Goal: Task Accomplishment & Management: Complete application form

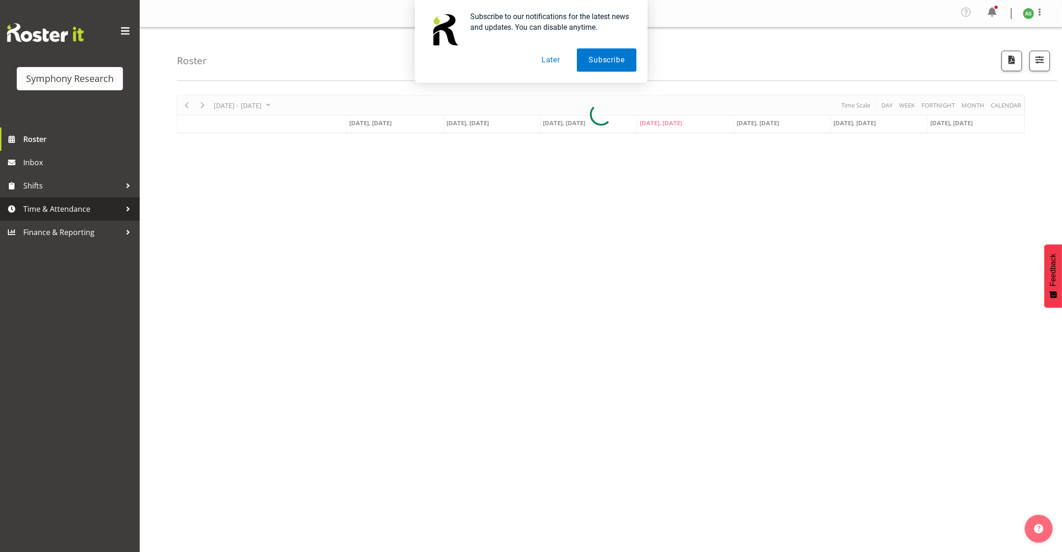
click at [80, 206] on span "Time & Attendance" at bounding box center [72, 209] width 98 height 14
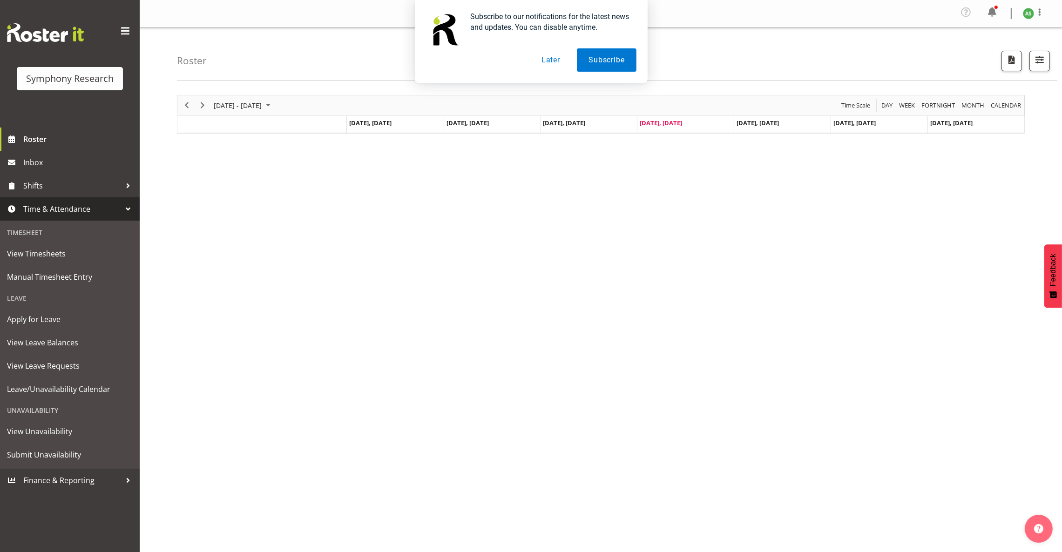
click at [95, 209] on span "Time & Attendance" at bounding box center [72, 209] width 98 height 14
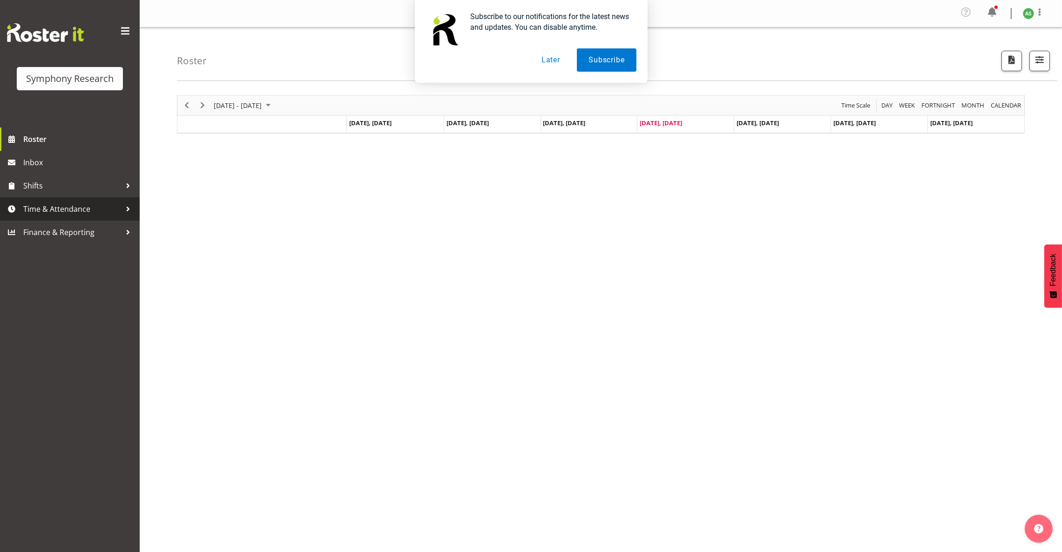
click at [94, 212] on span "Time & Attendance" at bounding box center [72, 209] width 98 height 14
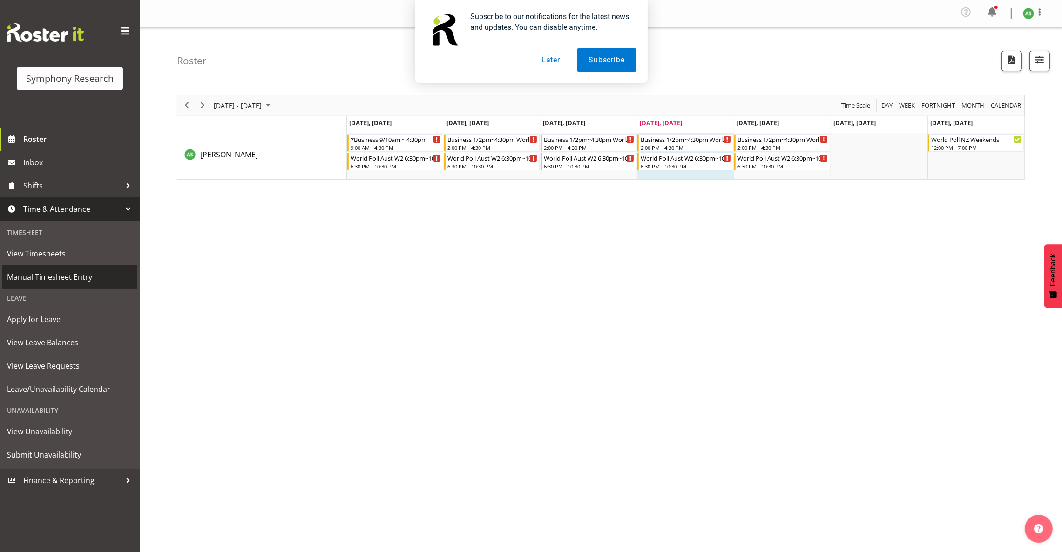
click at [74, 276] on span "Manual Timesheet Entry" at bounding box center [70, 277] width 126 height 14
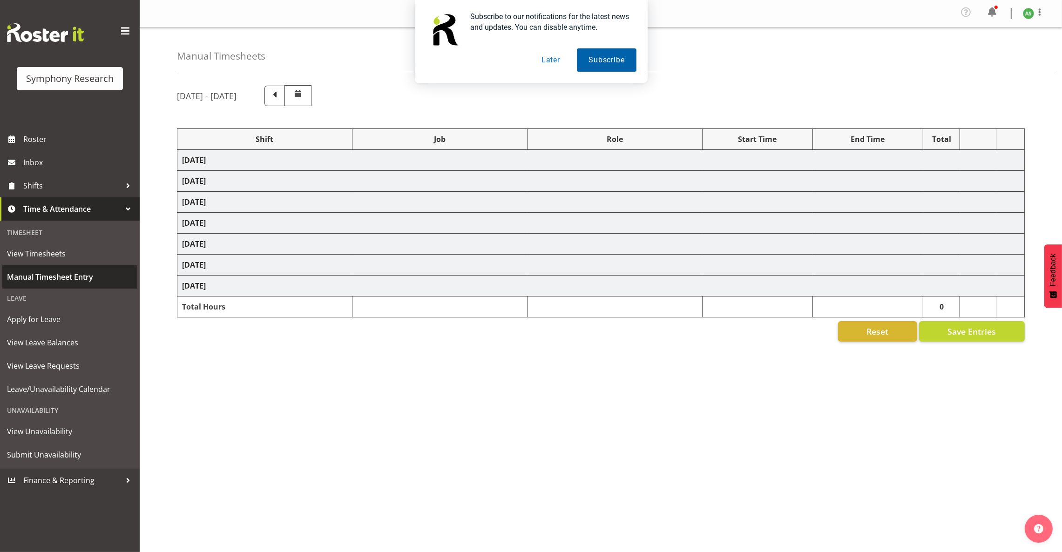
select select "26078"
select select "10576"
select select "47"
select select "26078"
select select "10587"
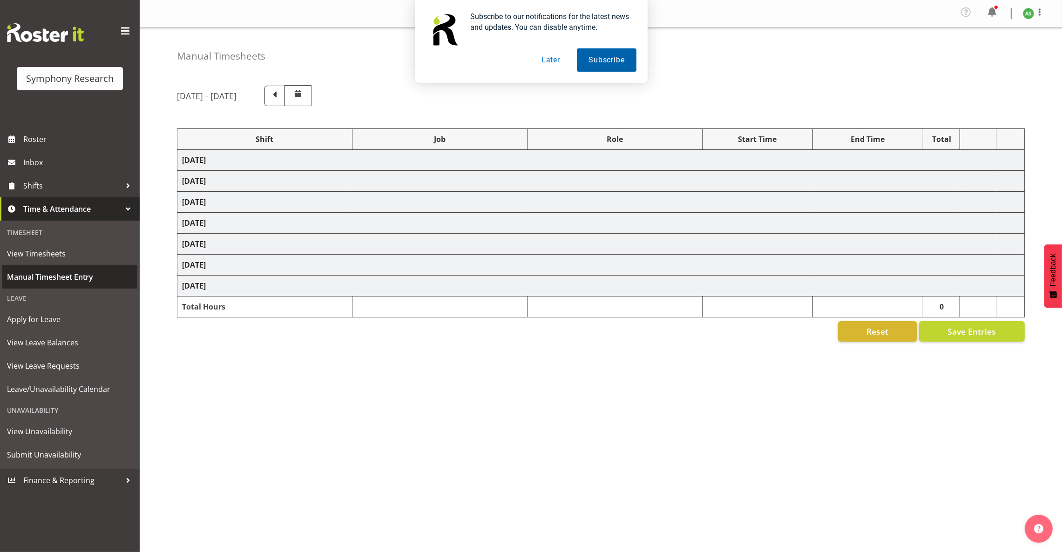
select select "26078"
select select "10587"
select select "47"
select select "26078"
select select "10576"
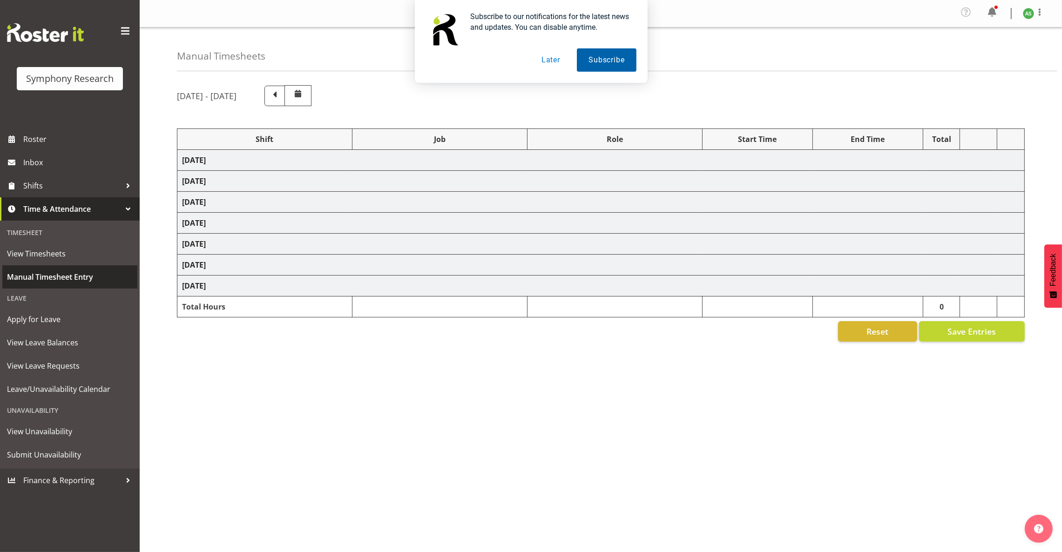
select select "47"
select select "56692"
select select "10499"
select select "47"
select select "26078"
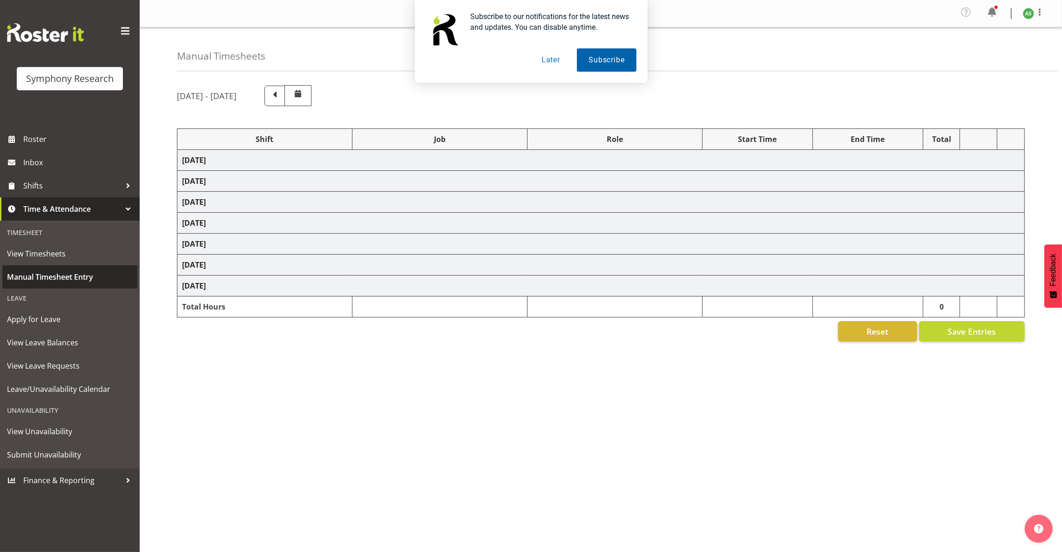
select select "10576"
select select "47"
select select "26078"
select select "10576"
select select "47"
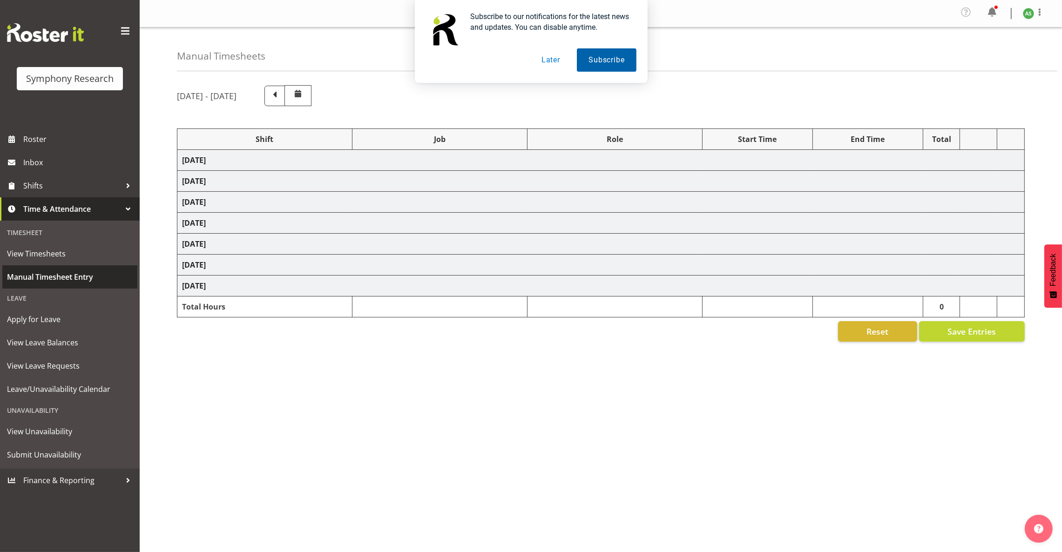
select select "56692"
select select "10499"
select select "47"
select select "26078"
select select "10576"
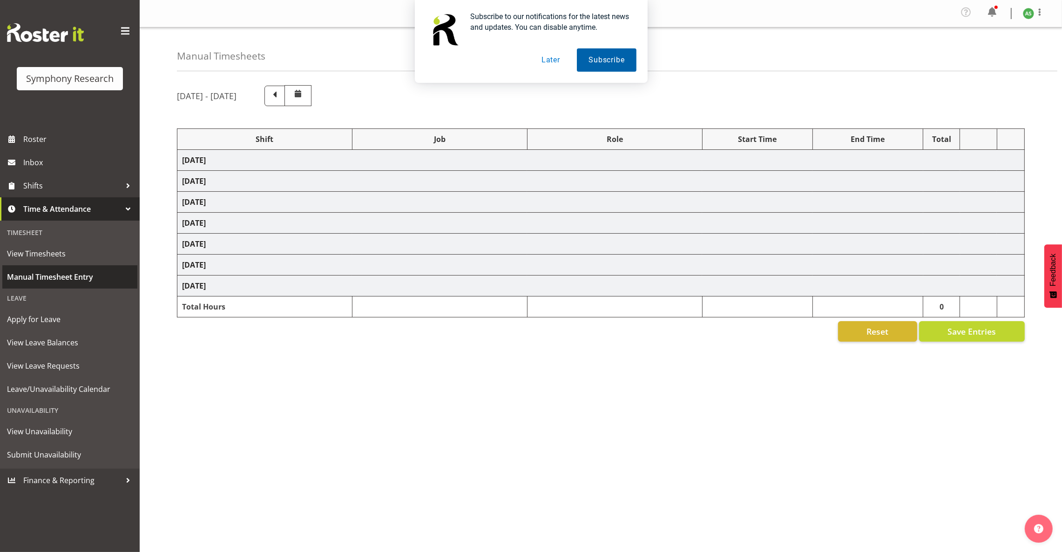
select select "47"
select select "26078"
select select "10576"
select select "47"
select select "56692"
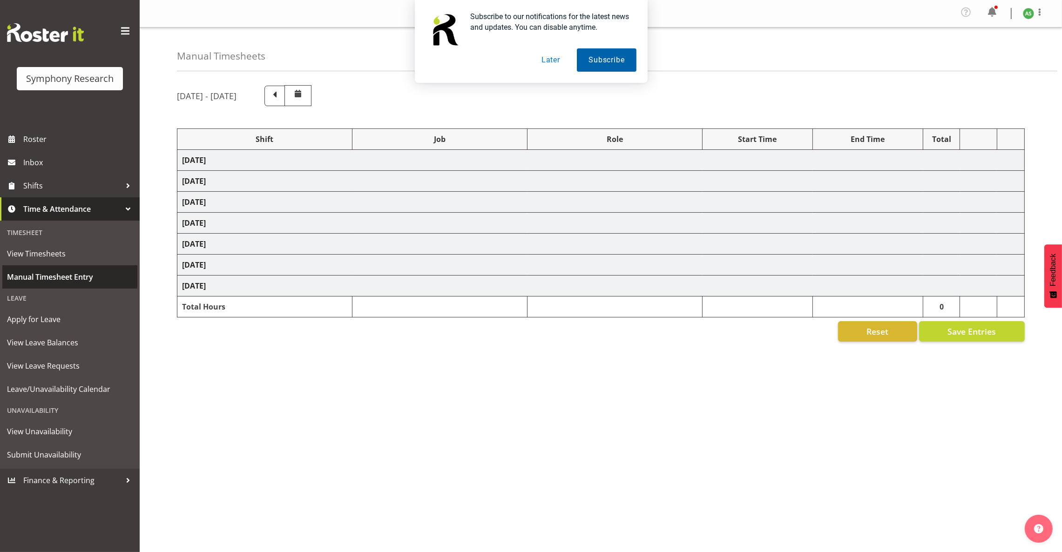
select select "10499"
select select "47"
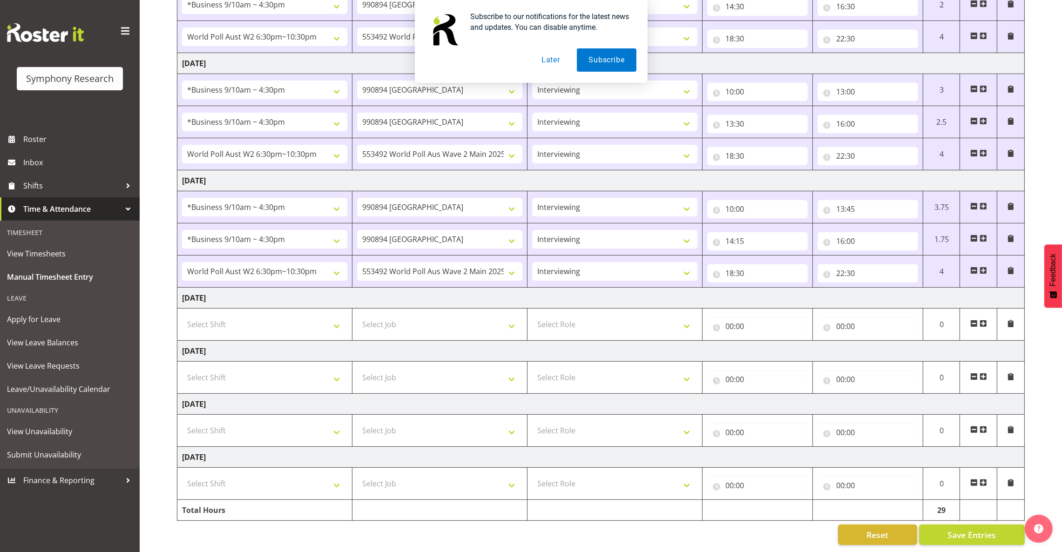
scroll to position [292, 0]
click at [982, 320] on span at bounding box center [983, 323] width 7 height 7
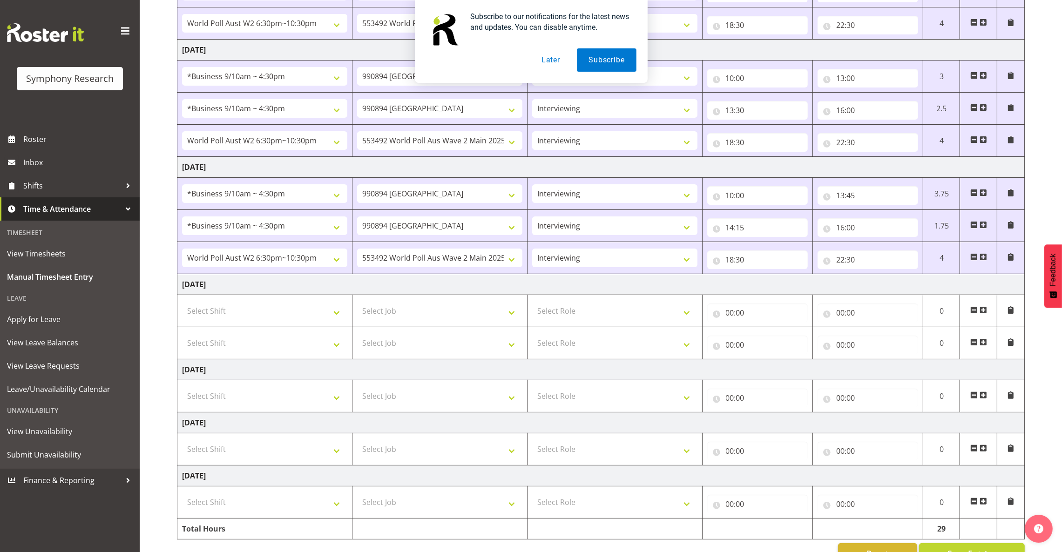
click at [982, 310] on span at bounding box center [983, 309] width 7 height 7
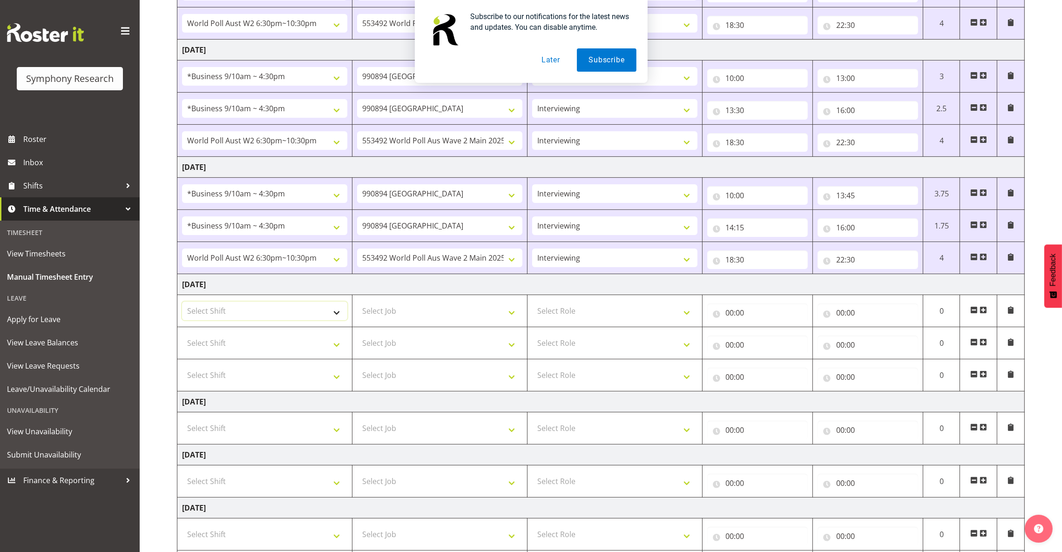
click at [340, 314] on select "Select Shift !!Weekend Residential (Roster IT Shift Label) *Business 9/10am ~ 4…" at bounding box center [264, 311] width 165 height 19
select select "26078"
click at [182, 304] on select "Select Shift !!Weekend Residential (Roster IT Shift Label) *Business 9/10am ~ 4…" at bounding box center [264, 311] width 165 height 19
click at [339, 350] on select "Select Shift !!Weekend Residential (Roster IT Shift Label) *Business 9/10am ~ 4…" at bounding box center [264, 343] width 165 height 19
select select "26078"
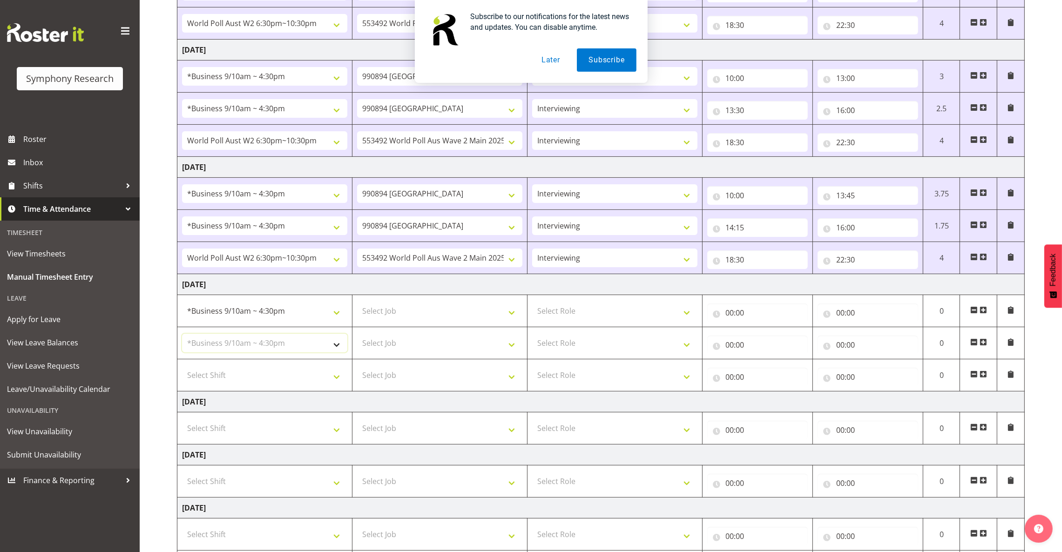
click at [182, 336] on select "Select Shift !!Weekend Residential (Roster IT Shift Label) *Business 9/10am ~ 4…" at bounding box center [264, 343] width 165 height 19
click at [609, 383] on select "Select Role Briefing Interviewing" at bounding box center [614, 375] width 165 height 19
select select "47"
click at [532, 368] on select "Select Role Briefing Interviewing" at bounding box center [614, 375] width 165 height 19
click at [604, 346] on select "Select Role Briefing Interviewing" at bounding box center [614, 343] width 165 height 19
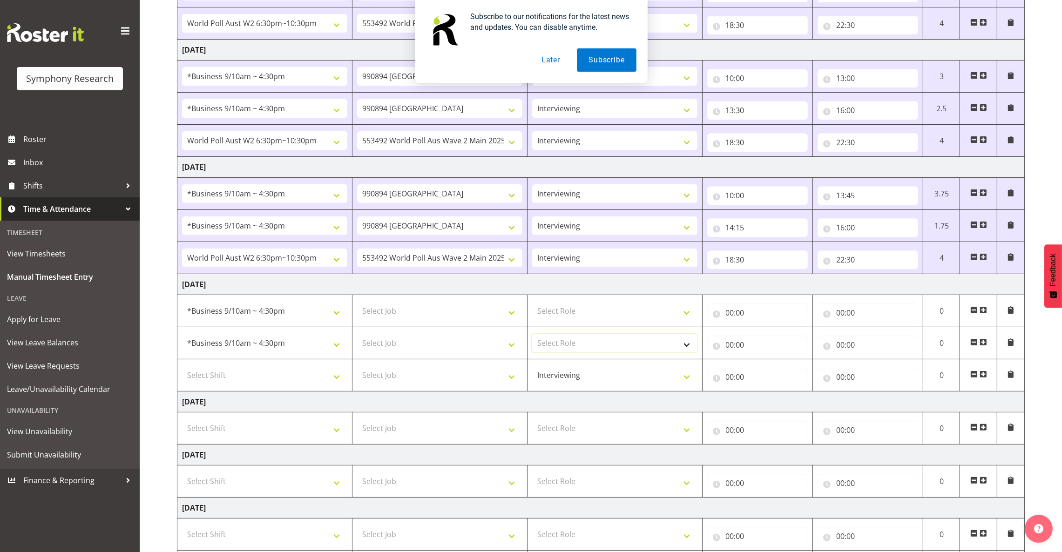
select select "47"
click at [532, 336] on select "Select Role Briefing Interviewing" at bounding box center [614, 343] width 165 height 19
click at [604, 314] on select "Select Role Briefing Interviewing" at bounding box center [614, 311] width 165 height 19
select select "47"
click at [532, 304] on select "Select Role Briefing Interviewing" at bounding box center [614, 311] width 165 height 19
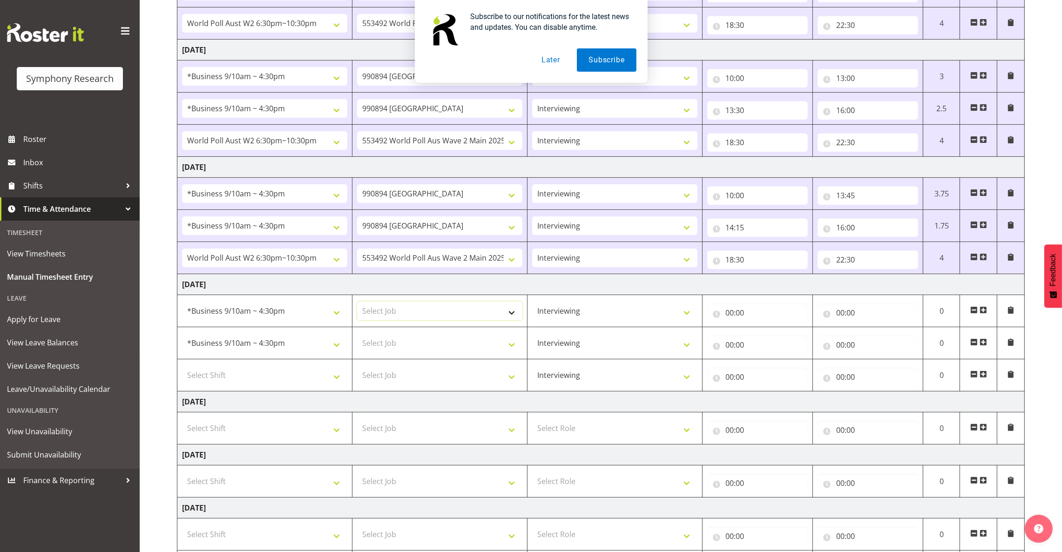
click at [491, 316] on select "Select Job 550060 IF Admin 553492 World Poll Aus Wave 2 Main 2025 553493 World …" at bounding box center [439, 311] width 165 height 19
select select "10576"
click at [357, 304] on select "Select Job 550060 IF Admin 553492 World Poll Aus Wave 2 Main 2025 553493 World …" at bounding box center [439, 311] width 165 height 19
click at [728, 318] on input "00:00" at bounding box center [757, 313] width 101 height 19
click at [771, 337] on select "00 01 02 03 04 05 06 07 08 09 10 11 12 13 14 15 16 17 18 19 20 21 22 23" at bounding box center [770, 337] width 21 height 19
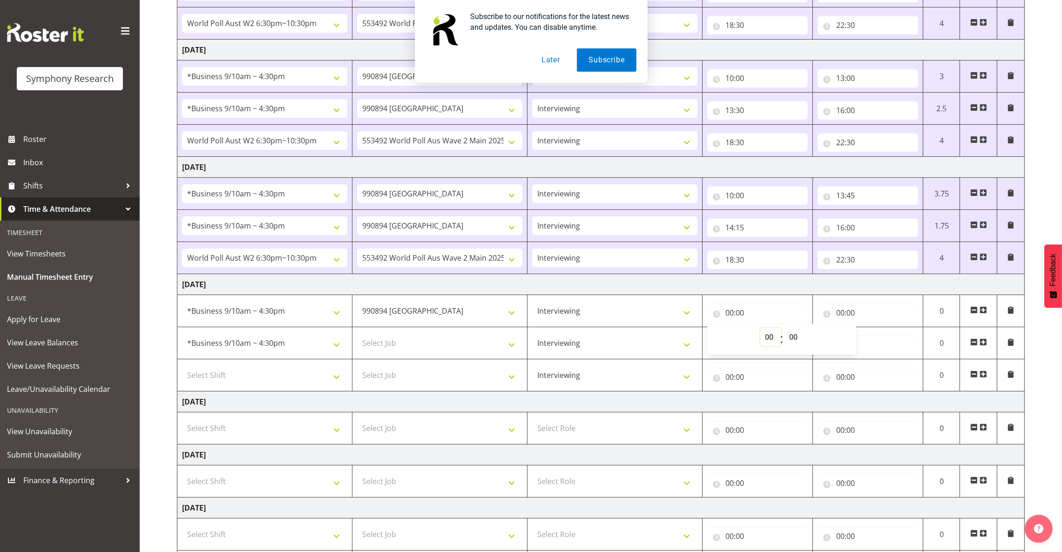
select select "10"
click at [760, 330] on select "00 01 02 03 04 05 06 07 08 09 10 11 12 13 14 15 16 17 18 19 20 21 22 23" at bounding box center [770, 337] width 21 height 19
type input "10:00"
click at [843, 313] on input "00:00" at bounding box center [868, 313] width 101 height 19
click at [840, 314] on input "00:00" at bounding box center [868, 313] width 101 height 19
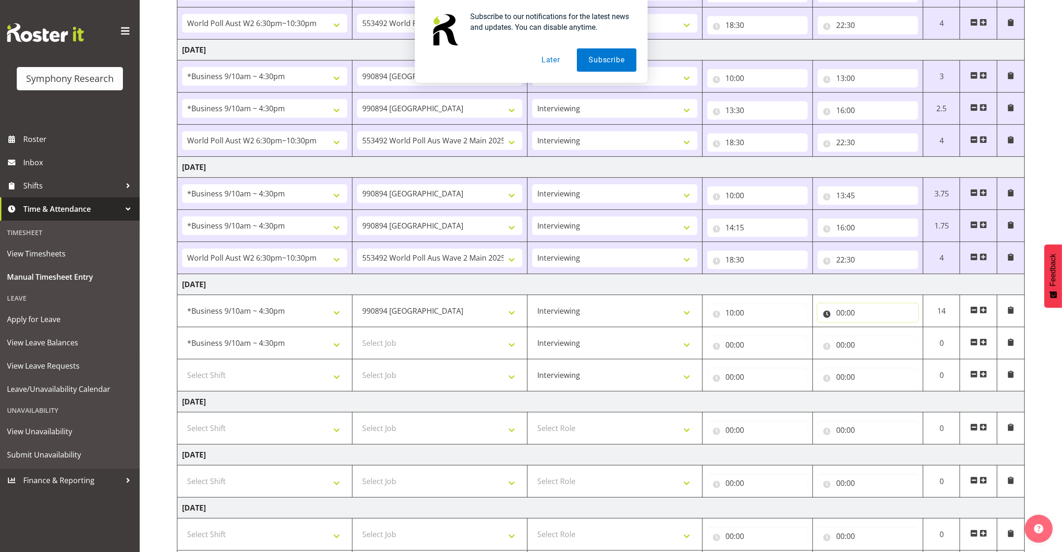
click at [839, 312] on input "00:00" at bounding box center [868, 313] width 101 height 19
click at [882, 339] on select "00 01 02 03 04 05 06 07 08 09 10 11 12 13 14 15 16 17 18 19 20 21 22 23" at bounding box center [881, 337] width 21 height 19
select select "13"
click at [871, 330] on select "00 01 02 03 04 05 06 07 08 09 10 11 12 13 14 15 16 17 18 19 20 21 22 23" at bounding box center [881, 337] width 21 height 19
type input "13:00"
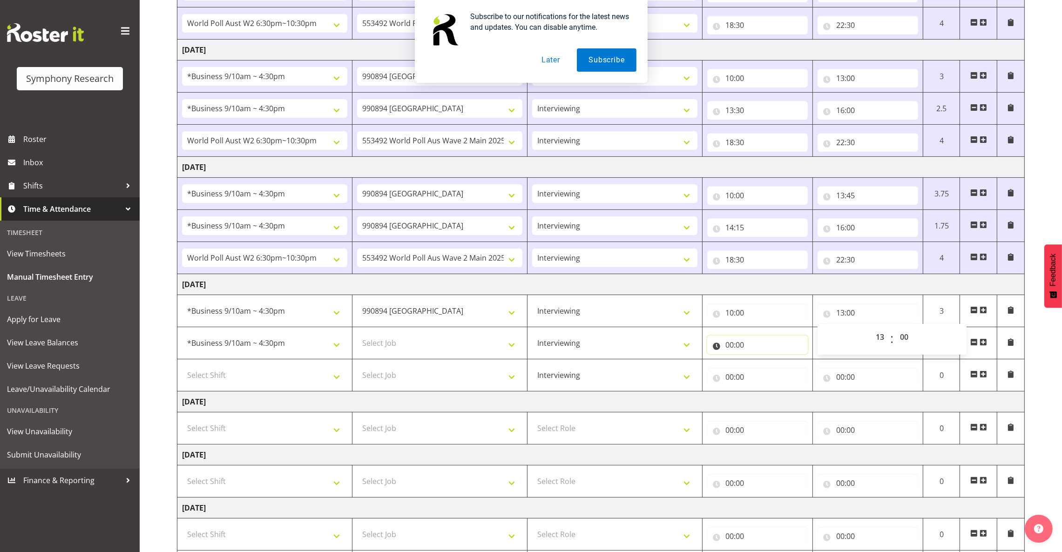
click at [730, 348] on input "00:00" at bounding box center [757, 345] width 101 height 19
click at [770, 372] on select "00 01 02 03 04 05 06 07 08 09 10 11 12 13 14 15 16 17 18 19 20 21 22 23" at bounding box center [770, 369] width 21 height 19
select select "13"
click at [760, 362] on select "00 01 02 03 04 05 06 07 08 09 10 11 12 13 14 15 16 17 18 19 20 21 22 23" at bounding box center [770, 369] width 21 height 19
type input "13:00"
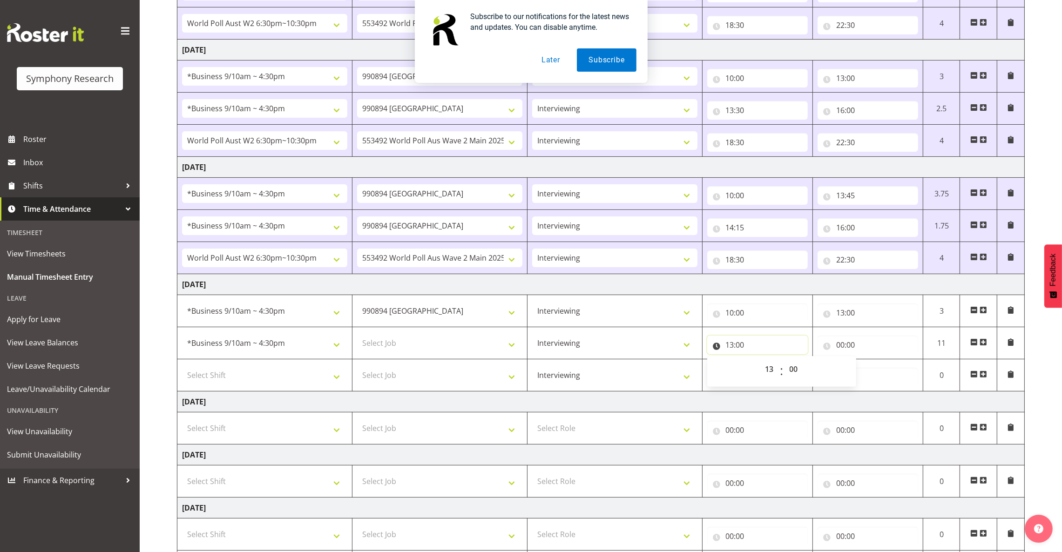
click at [741, 346] on input "13:00" at bounding box center [757, 345] width 101 height 19
click at [794, 372] on select "00 01 02 03 04 05 06 07 08 09 10 11 12 13 14 15 16 17 18 19 20 21 22 23 24 25 2…" at bounding box center [795, 369] width 21 height 19
select select "30"
click at [785, 362] on select "00 01 02 03 04 05 06 07 08 09 10 11 12 13 14 15 16 17 18 19 20 21 22 23 24 25 2…" at bounding box center [795, 369] width 21 height 19
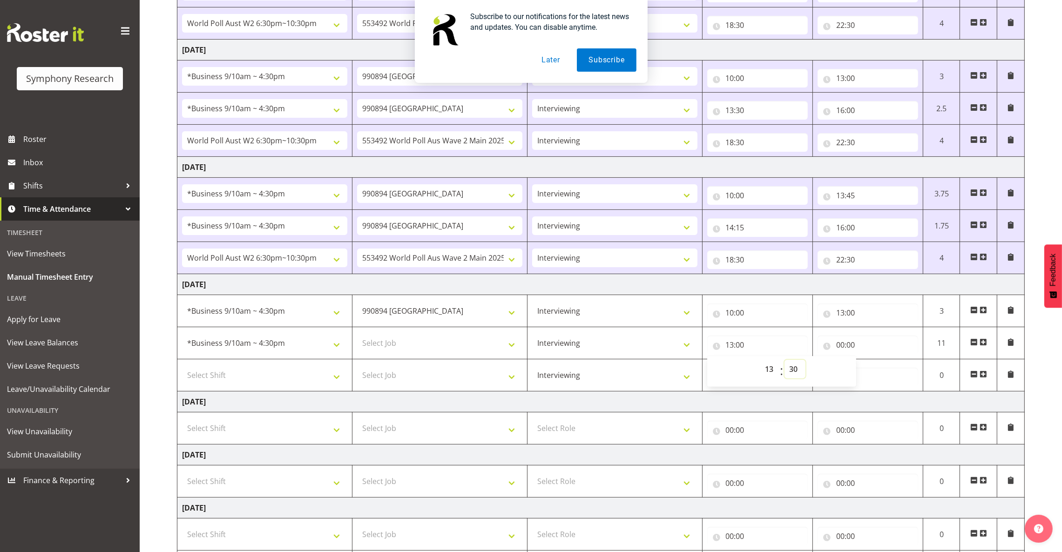
type input "13:30"
click at [840, 348] on input "00:00" at bounding box center [868, 345] width 101 height 19
click at [877, 368] on select "00 01 02 03 04 05 06 07 08 09 10 11 12 13 14 15 16 17 18 19 20 21 22 23" at bounding box center [881, 369] width 21 height 19
select select "16"
click at [871, 362] on select "00 01 02 03 04 05 06 07 08 09 10 11 12 13 14 15 16 17 18 19 20 21 22 23" at bounding box center [881, 369] width 21 height 19
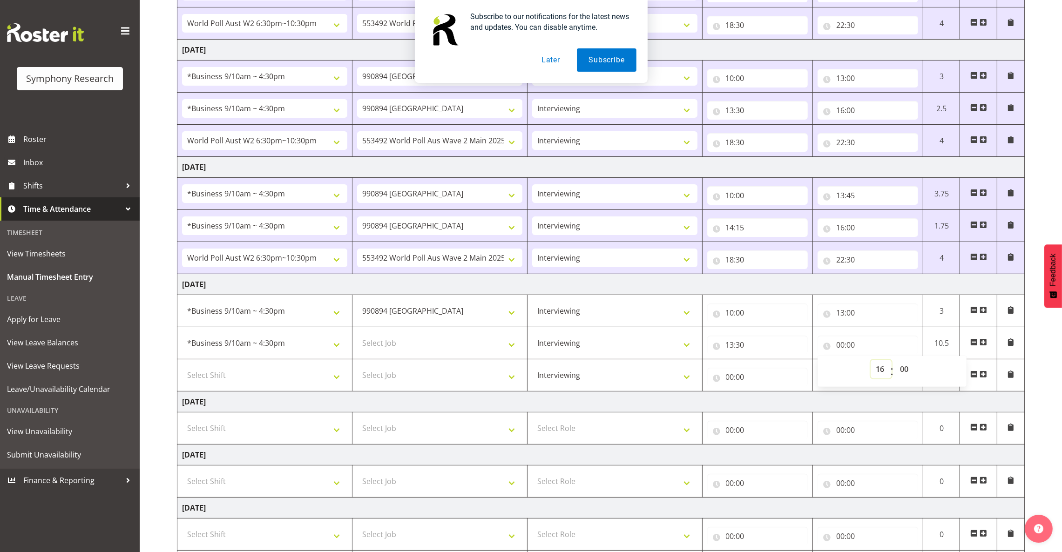
type input "16:00"
click at [841, 348] on input "16:00" at bounding box center [868, 345] width 101 height 19
click at [842, 345] on input "16:00" at bounding box center [868, 345] width 101 height 19
click at [841, 345] on input "16:00" at bounding box center [868, 345] width 101 height 19
click at [842, 345] on input "16:00" at bounding box center [868, 345] width 101 height 19
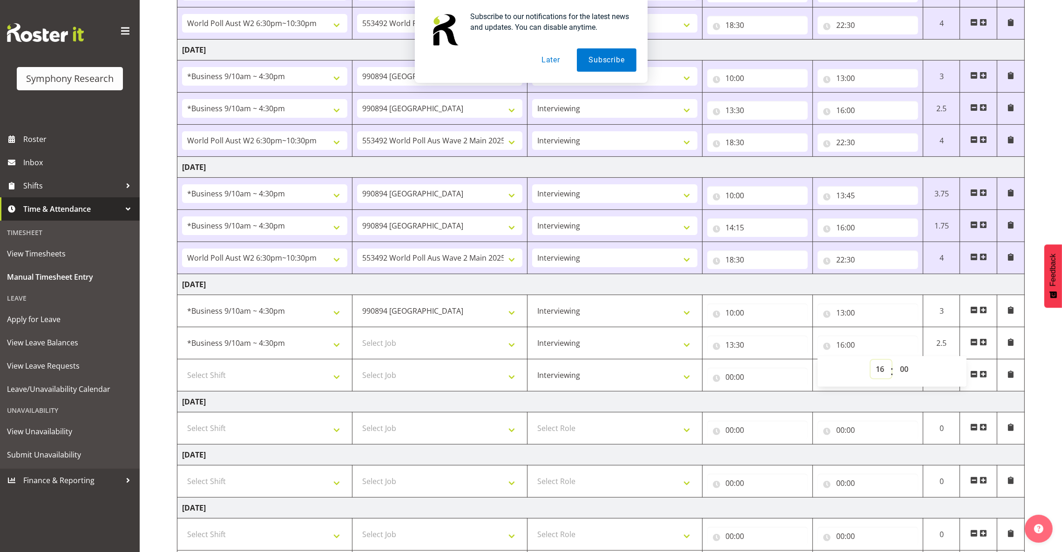
click at [883, 372] on select "00 01 02 03 04 05 06 07 08 09 10 11 12 13 14 15 16 17 18 19 20 21 22 23" at bounding box center [881, 369] width 21 height 19
select select "15"
click at [871, 362] on select "00 01 02 03 04 05 06 07 08 09 10 11 12 13 14 15 16 17 18 19 20 21 22 23" at bounding box center [881, 369] width 21 height 19
type input "15:00"
click at [476, 351] on select "Select Job 550060 IF Admin 553492 World Poll Aus Wave 2 Main 2025 553493 World …" at bounding box center [439, 343] width 165 height 19
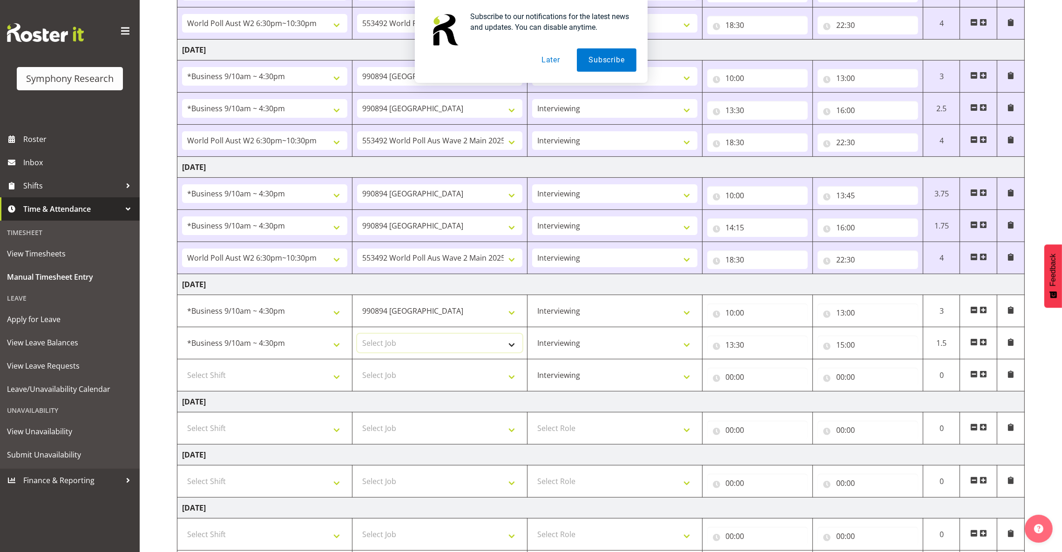
select select "10576"
click at [357, 336] on select "Select Job 550060 IF Admin 553492 World Poll Aus Wave 2 Main 2025 553493 World …" at bounding box center [439, 343] width 165 height 19
click at [982, 377] on span at bounding box center [983, 374] width 7 height 7
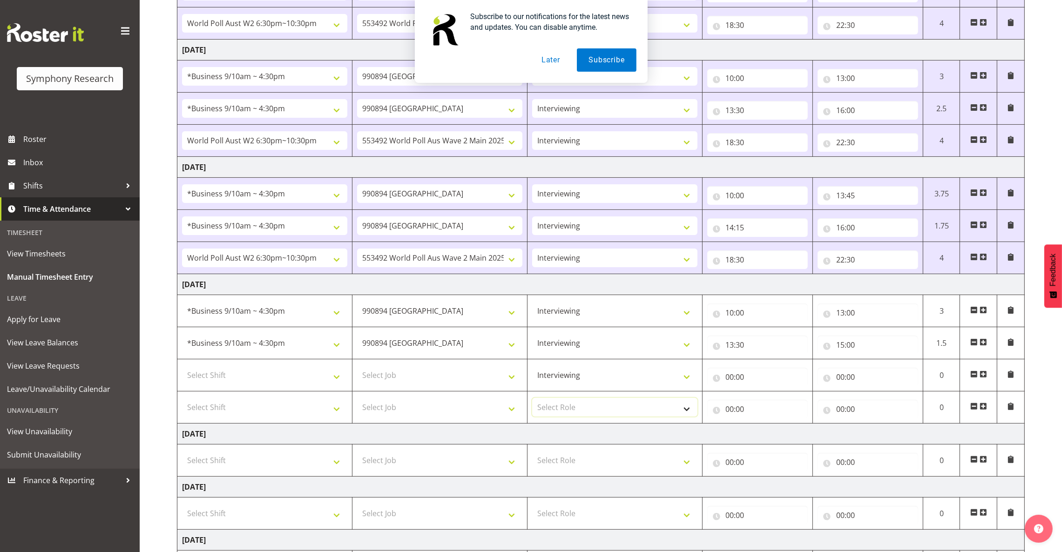
click at [561, 406] on select "Select Role Briefing Interviewing" at bounding box center [614, 407] width 165 height 19
select select "47"
click at [532, 401] on select "Select Role Briefing Interviewing" at bounding box center [614, 407] width 165 height 19
click at [433, 410] on select "Select Job 550060 IF Admin 553492 World Poll Aus Wave 2 Main 2025 553493 World …" at bounding box center [439, 407] width 165 height 19
select select "10499"
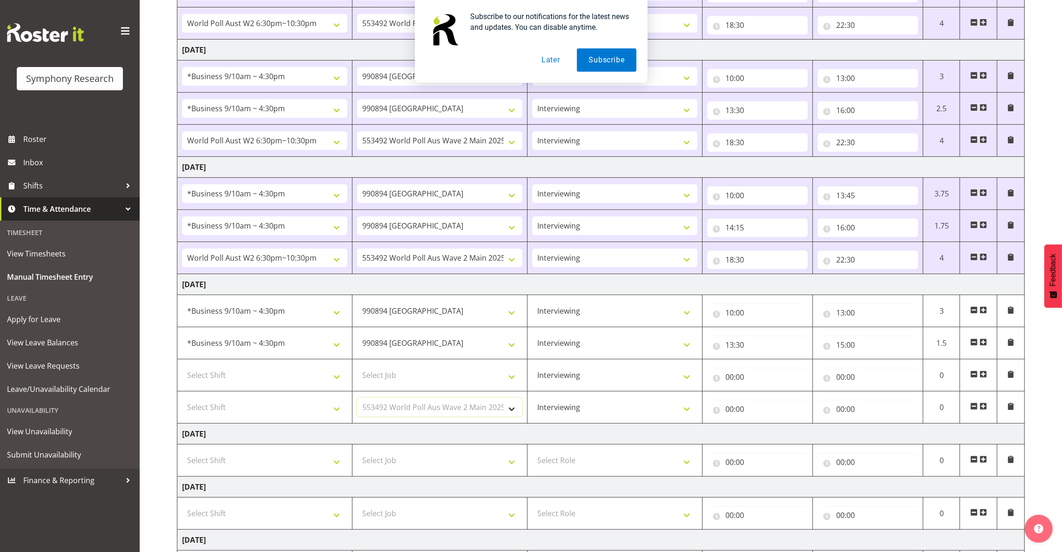
click at [357, 401] on select "Select Job 550060 IF Admin 553492 World Poll Aus Wave 2 Main 2025 553493 World …" at bounding box center [439, 407] width 165 height 19
click at [324, 407] on select "Select Shift !!Weekend Residential (Roster IT Shift Label) *Business 9/10am ~ 4…" at bounding box center [264, 407] width 165 height 19
select select "56692"
click at [182, 401] on select "Select Shift !!Weekend Residential (Roster IT Shift Label) *Business 9/10am ~ 4…" at bounding box center [264, 407] width 165 height 19
click at [732, 379] on input "00:00" at bounding box center [757, 377] width 101 height 19
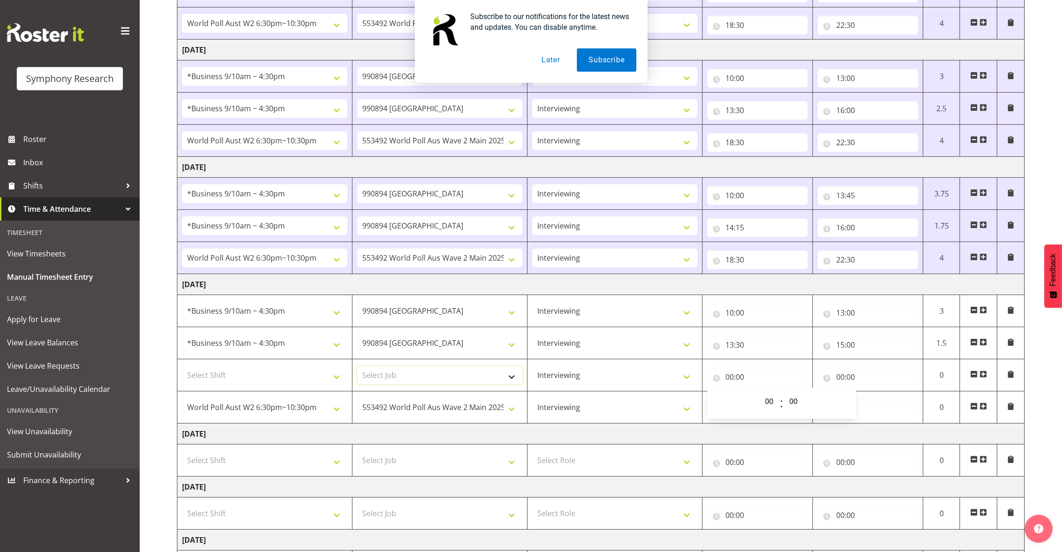
click at [488, 377] on select "Select Job 550060 IF Admin 553492 World Poll Aus Wave 2 Main 2025 553493 World …" at bounding box center [439, 375] width 165 height 19
select select "10587"
click at [357, 368] on select "Select Job 550060 IF Admin 553492 World Poll Aus Wave 2 Main 2025 553493 World …" at bounding box center [439, 375] width 165 height 19
click at [728, 382] on input "00:00" at bounding box center [757, 377] width 101 height 19
click at [769, 401] on select "00 01 02 03 04 05 06 07 08 09 10 11 12 13 14 15 16 17 18 19 20 21 22 23" at bounding box center [770, 401] width 21 height 19
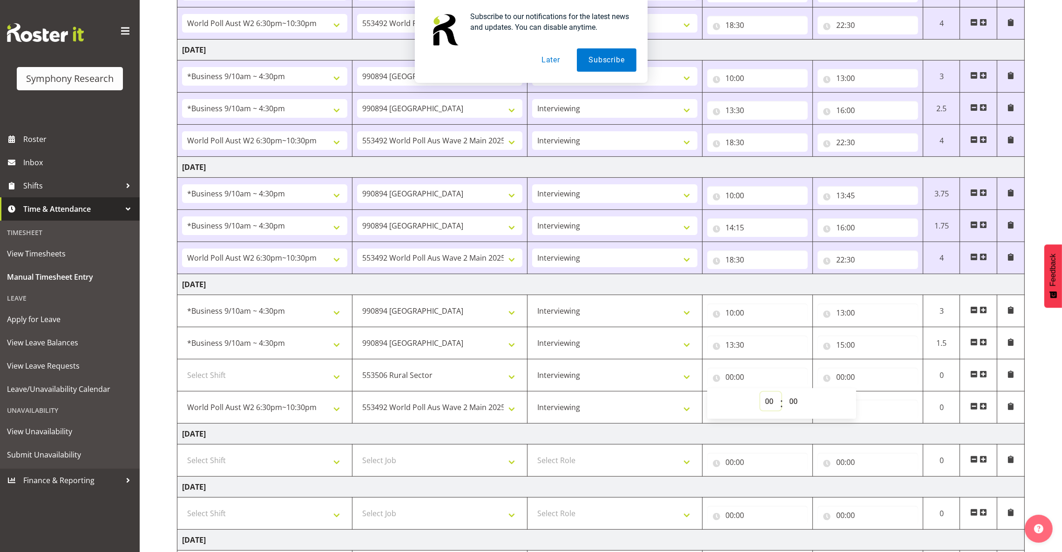
select select "15"
click at [760, 394] on select "00 01 02 03 04 05 06 07 08 09 10 11 12 13 14 15 16 17 18 19 20 21 22 23" at bounding box center [770, 401] width 21 height 19
type input "15:00"
click at [842, 376] on input "00:00" at bounding box center [868, 377] width 101 height 19
click at [875, 400] on select "00 01 02 03 04 05 06 07 08 09 10 11 12 13 14 15 16 17 18 19 20 21 22 23" at bounding box center [881, 401] width 21 height 19
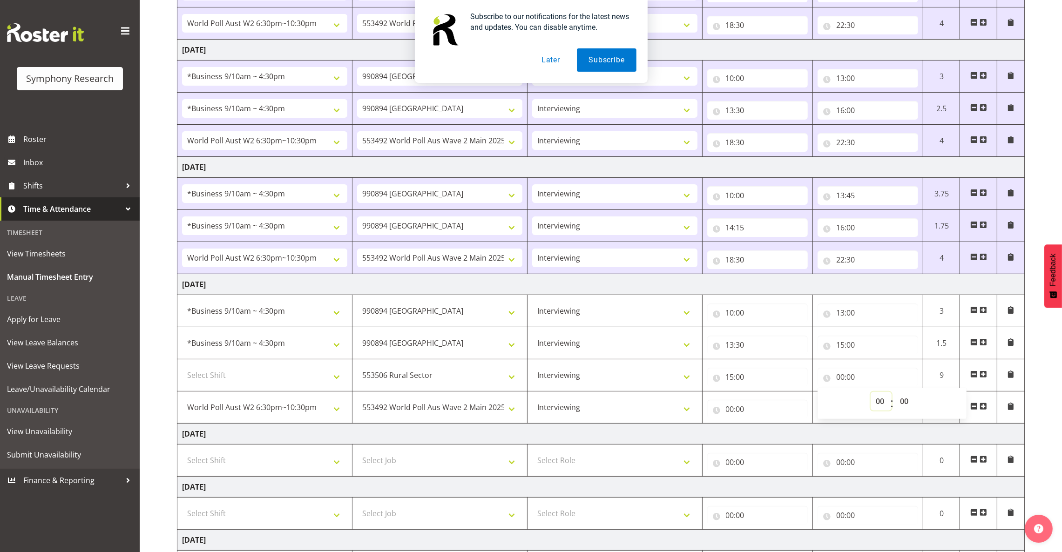
select select "16"
click at [871, 394] on select "00 01 02 03 04 05 06 07 08 09 10 11 12 13 14 15 16 17 18 19 20 21 22 23" at bounding box center [881, 401] width 21 height 19
type input "16:00"
click at [261, 379] on select "Select Shift !!Weekend Residential (Roster IT Shift Label) *Business 9/10am ~ 4…" at bounding box center [264, 375] width 165 height 19
select select "81297"
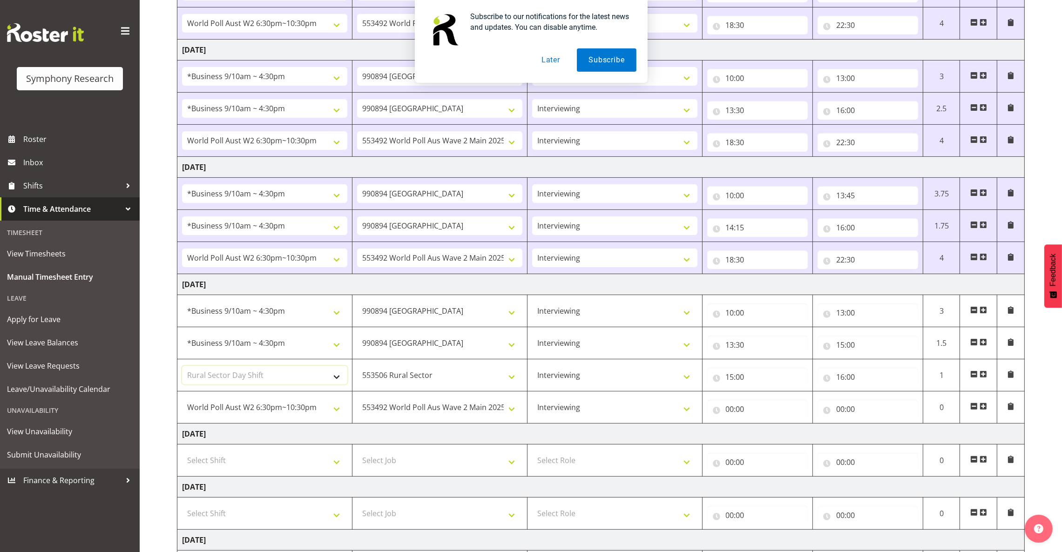
click at [182, 368] on select "Select Shift !!Weekend Residential (Roster IT Shift Label) *Business 9/10am ~ 4…" at bounding box center [264, 375] width 165 height 19
click at [307, 348] on select "!!Weekend Residential (Roster IT Shift Label) *Business 9/10am ~ 4:30pm *Busine…" at bounding box center [264, 343] width 165 height 19
click at [182, 336] on select "!!Weekend Residential (Roster IT Shift Label) *Business 9/10am ~ 4:30pm *Busine…" at bounding box center [264, 343] width 165 height 19
click at [730, 412] on input "00:00" at bounding box center [757, 409] width 101 height 19
click at [768, 435] on select "00 01 02 03 04 05 06 07 08 09 10 11 12 13 14 15 16 17 18 19 20 21 22 23" at bounding box center [770, 433] width 21 height 19
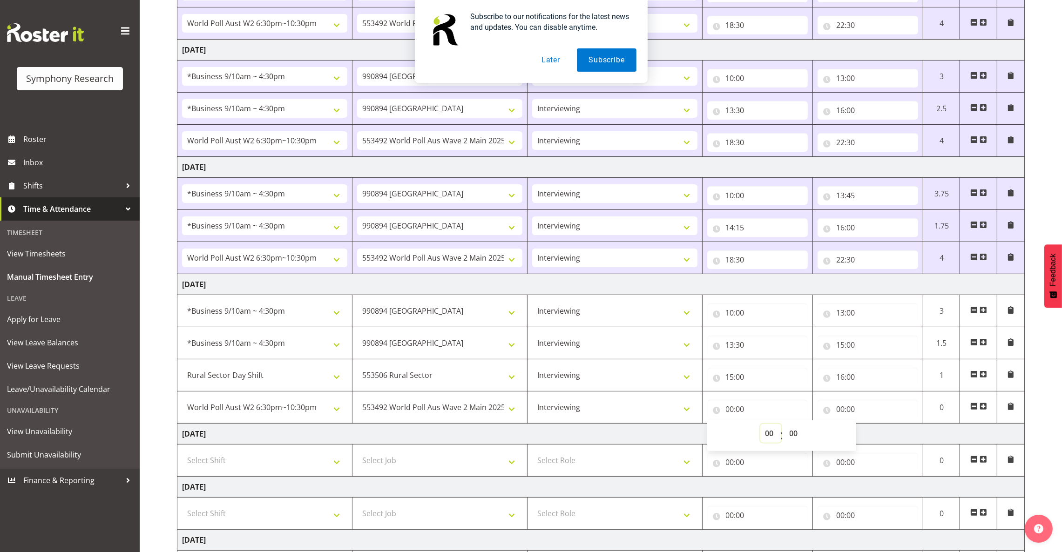
select select "18"
click at [760, 427] on select "00 01 02 03 04 05 06 07 08 09 10 11 12 13 14 15 16 17 18 19 20 21 22 23" at bounding box center [770, 433] width 21 height 19
type input "18:00"
click at [742, 413] on input "18:00" at bounding box center [757, 409] width 101 height 19
click at [742, 412] on input "18:00" at bounding box center [757, 409] width 101 height 19
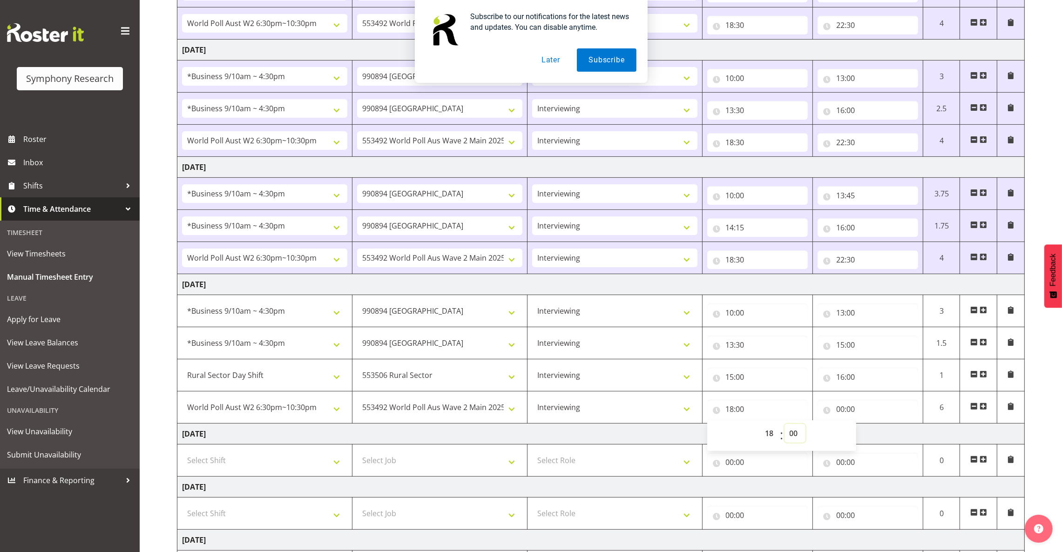
click at [797, 435] on select "00 01 02 03 04 05 06 07 08 09 10 11 12 13 14 15 16 17 18 19 20 21 22 23 24 25 2…" at bounding box center [795, 433] width 21 height 19
select select "30"
click at [785, 427] on select "00 01 02 03 04 05 06 07 08 09 10 11 12 13 14 15 16 17 18 19 20 21 22 23 24 25 2…" at bounding box center [795, 433] width 21 height 19
type input "18:30"
click at [794, 289] on td "Thursday 4th September 2025" at bounding box center [600, 284] width 847 height 21
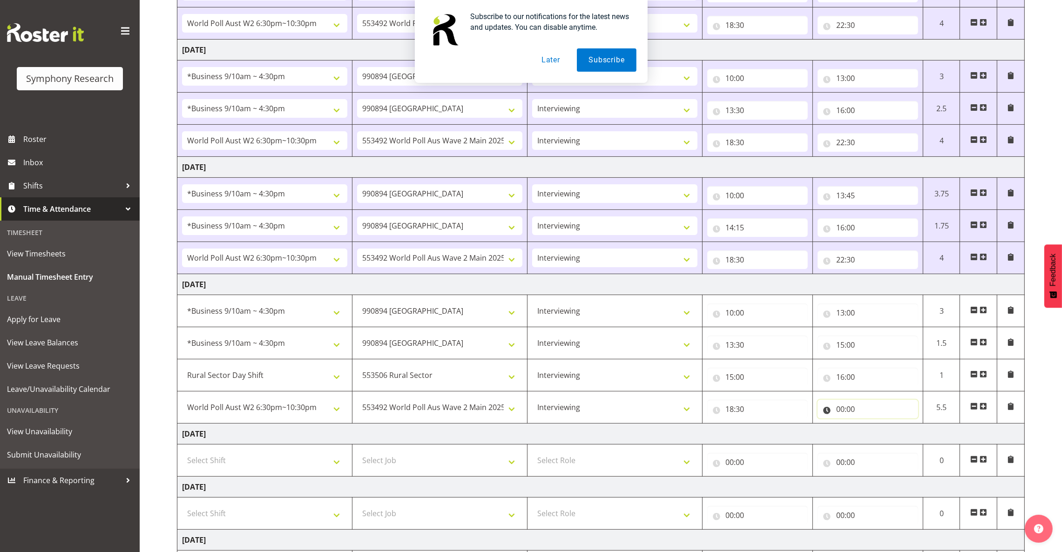
click at [838, 412] on input "00:00" at bounding box center [868, 409] width 101 height 19
click at [879, 438] on select "00 01 02 03 04 05 06 07 08 09 10 11 12 13 14 15 16 17 18 19 20 21 22 23" at bounding box center [881, 433] width 21 height 19
select select "22"
click at [871, 427] on select "00 01 02 03 04 05 06 07 08 09 10 11 12 13 14 15 16 17 18 19 20 21 22 23" at bounding box center [881, 433] width 21 height 19
type input "22:00"
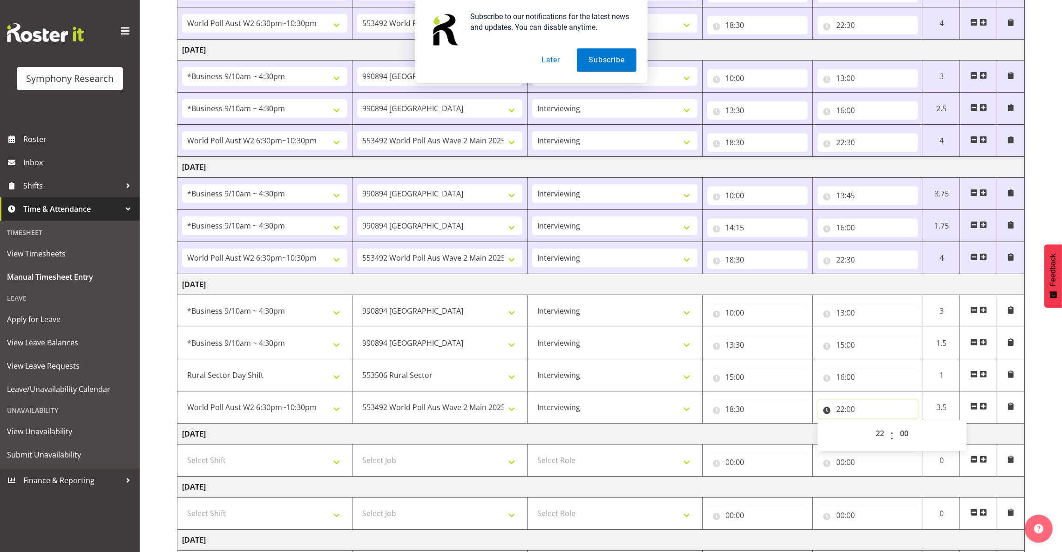
click at [853, 412] on input "22:00" at bounding box center [868, 409] width 101 height 19
click at [908, 434] on select "00 01 02 03 04 05 06 07 08 09 10 11 12 13 14 15 16 17 18 19 20 21 22 23 24 25 2…" at bounding box center [905, 433] width 21 height 19
select select "30"
click at [895, 427] on select "00 01 02 03 04 05 06 07 08 09 10 11 12 13 14 15 16 17 18 19 20 21 22 23 24 25 2…" at bounding box center [905, 433] width 21 height 19
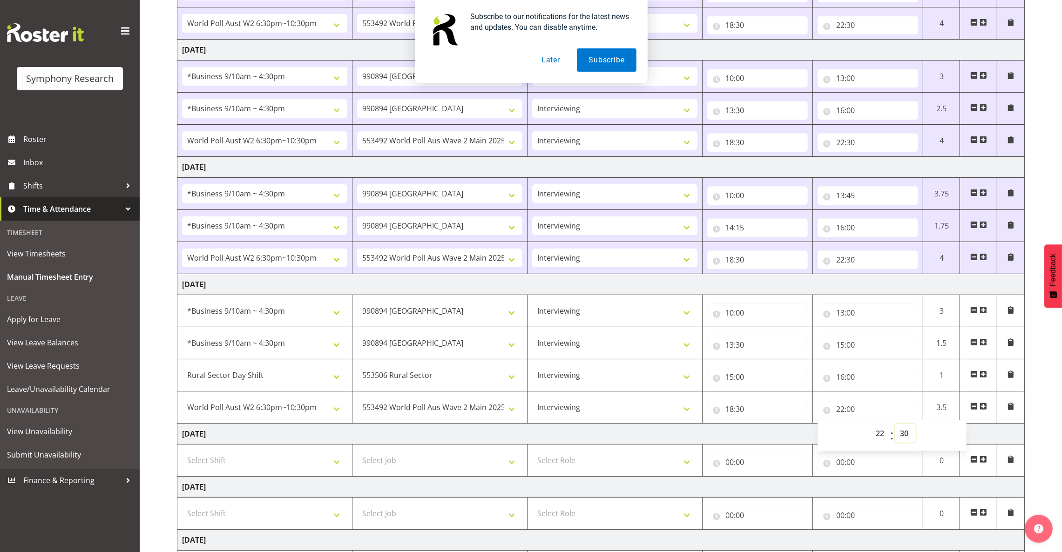
type input "22:30"
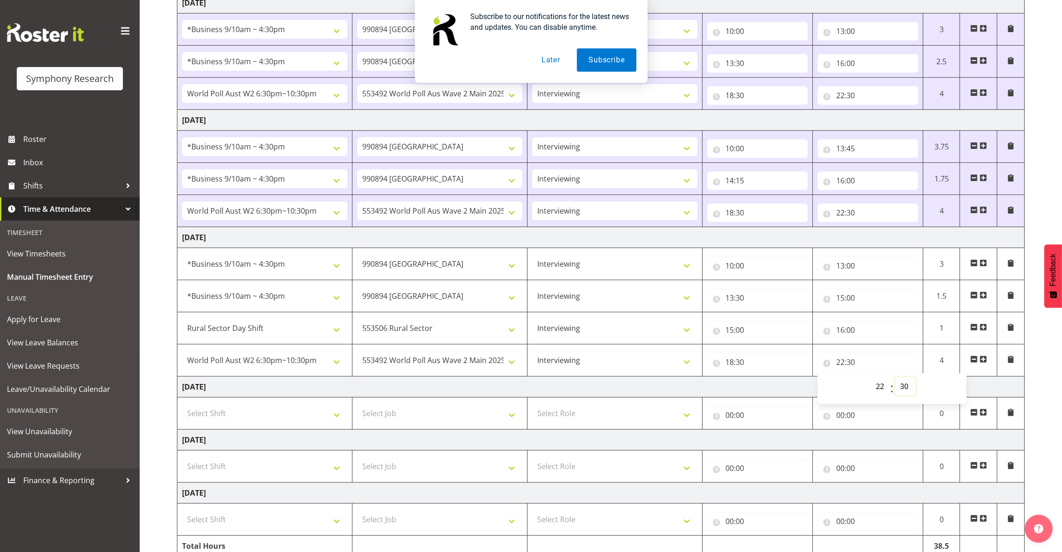
scroll to position [389, 0]
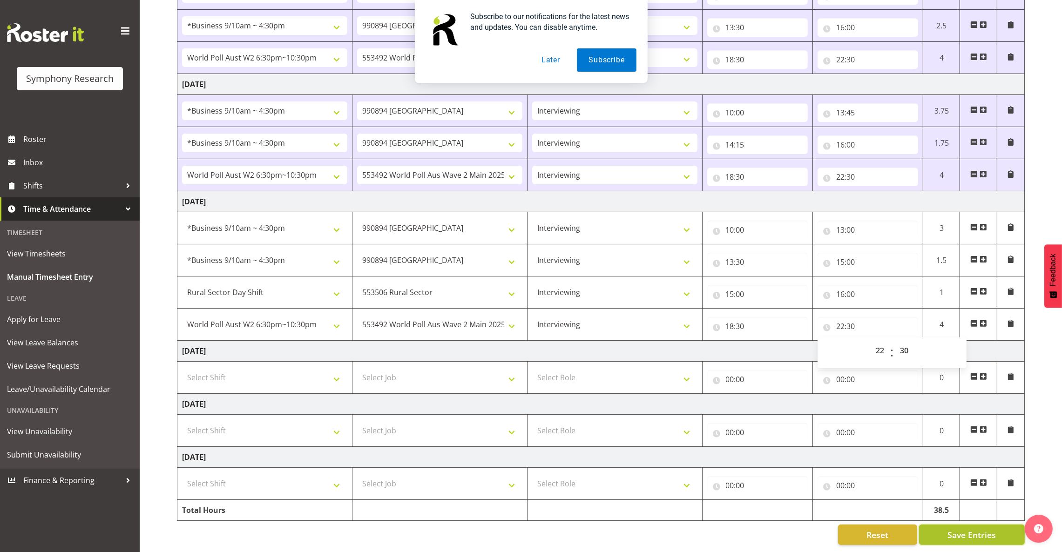
click at [973, 529] on span "Save Entries" at bounding box center [972, 535] width 48 height 12
